Goal: Navigation & Orientation: Find specific page/section

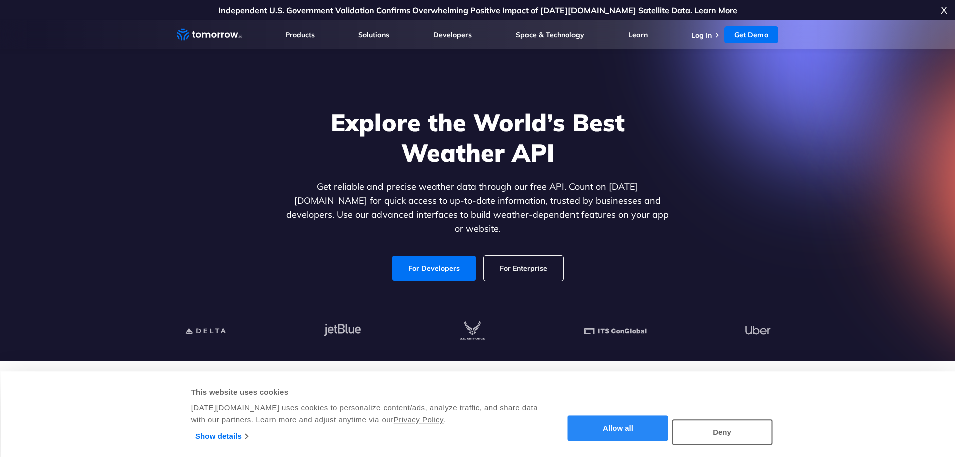
click at [607, 430] on button "Allow all" at bounding box center [618, 429] width 100 height 26
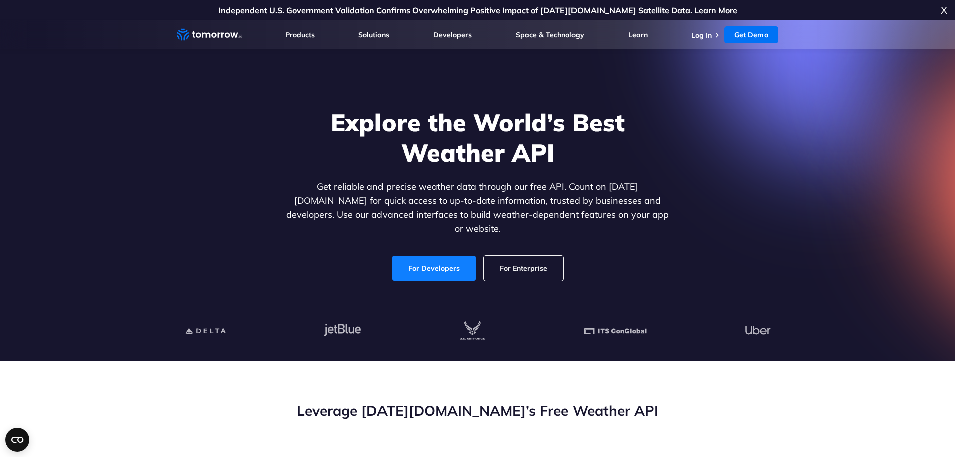
click at [417, 263] on link "For Developers" at bounding box center [434, 268] width 84 height 25
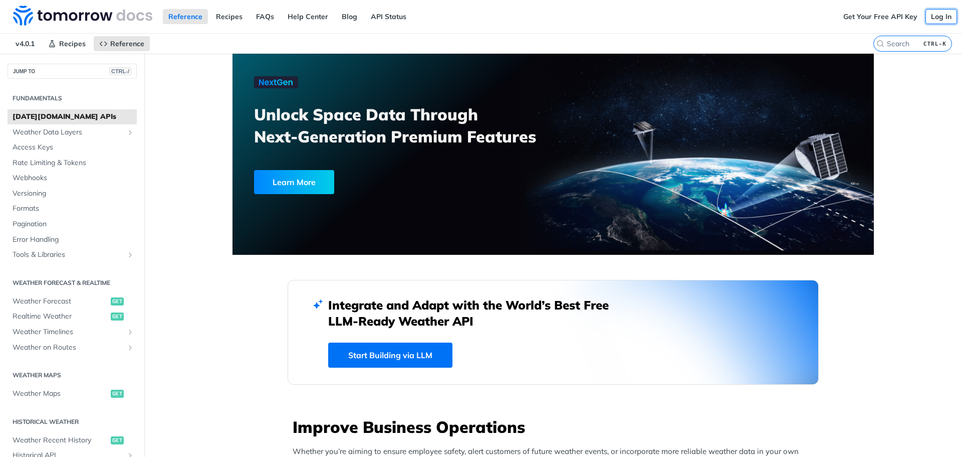
click at [934, 13] on link "Log In" at bounding box center [942, 16] width 32 height 15
